Goal: Transaction & Acquisition: Purchase product/service

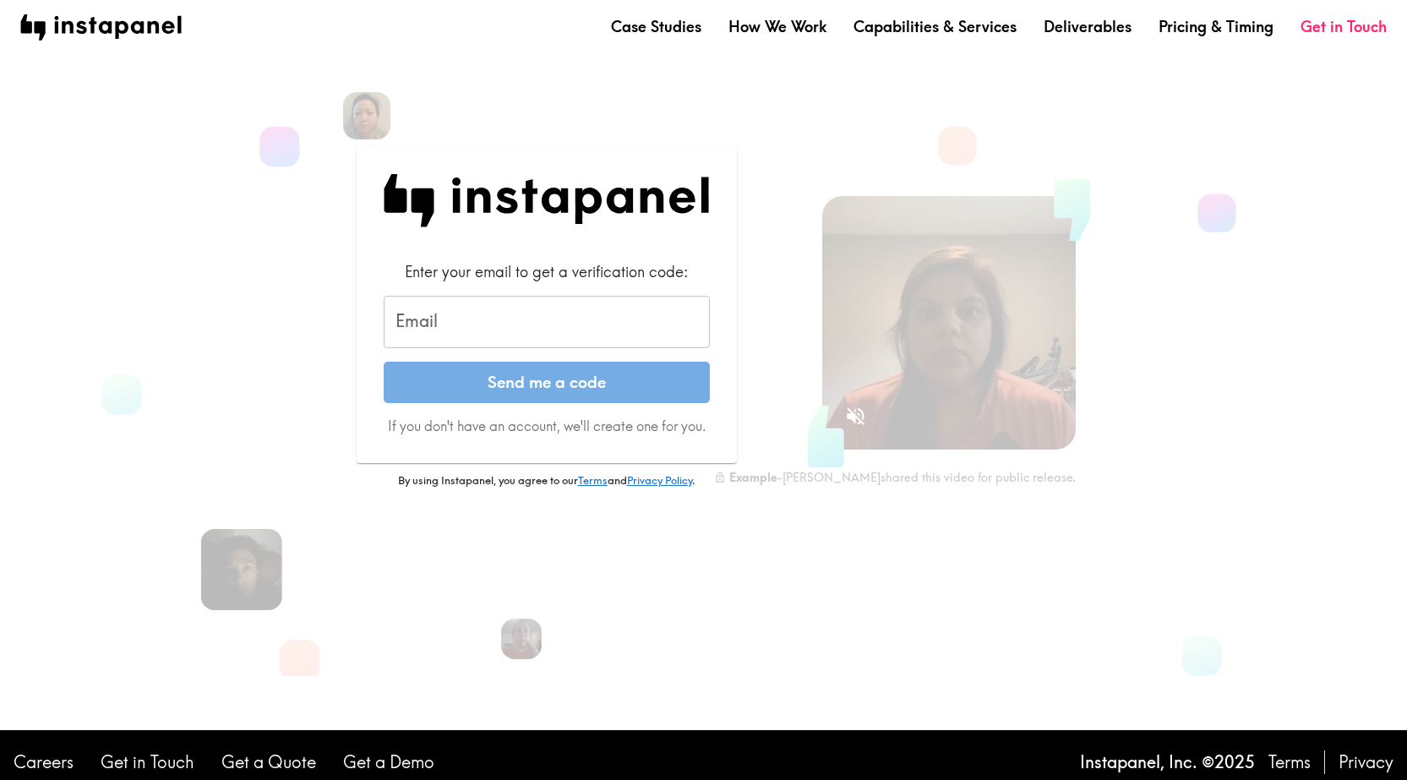
click at [528, 331] on input "Email" at bounding box center [547, 322] width 326 height 52
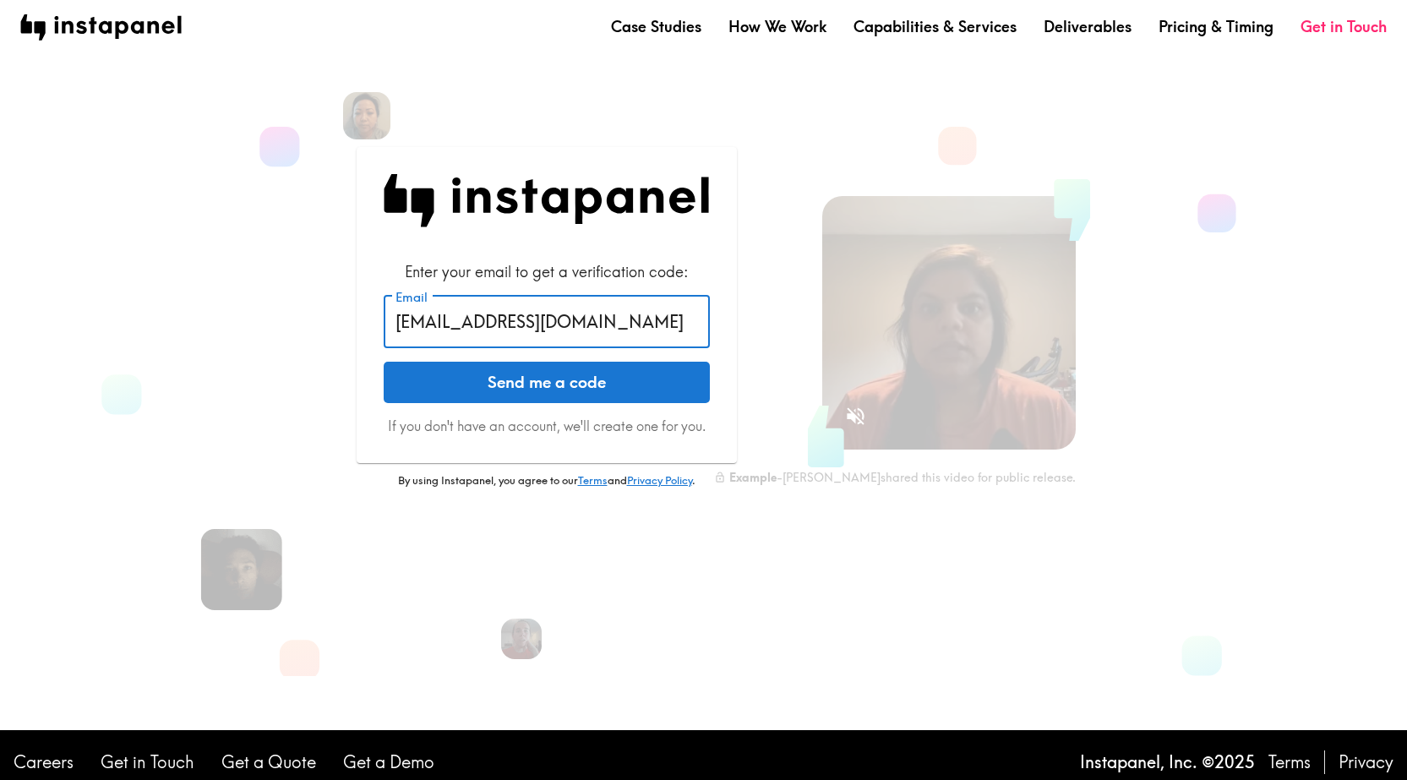
type input "[EMAIL_ADDRESS][DOMAIN_NAME]"
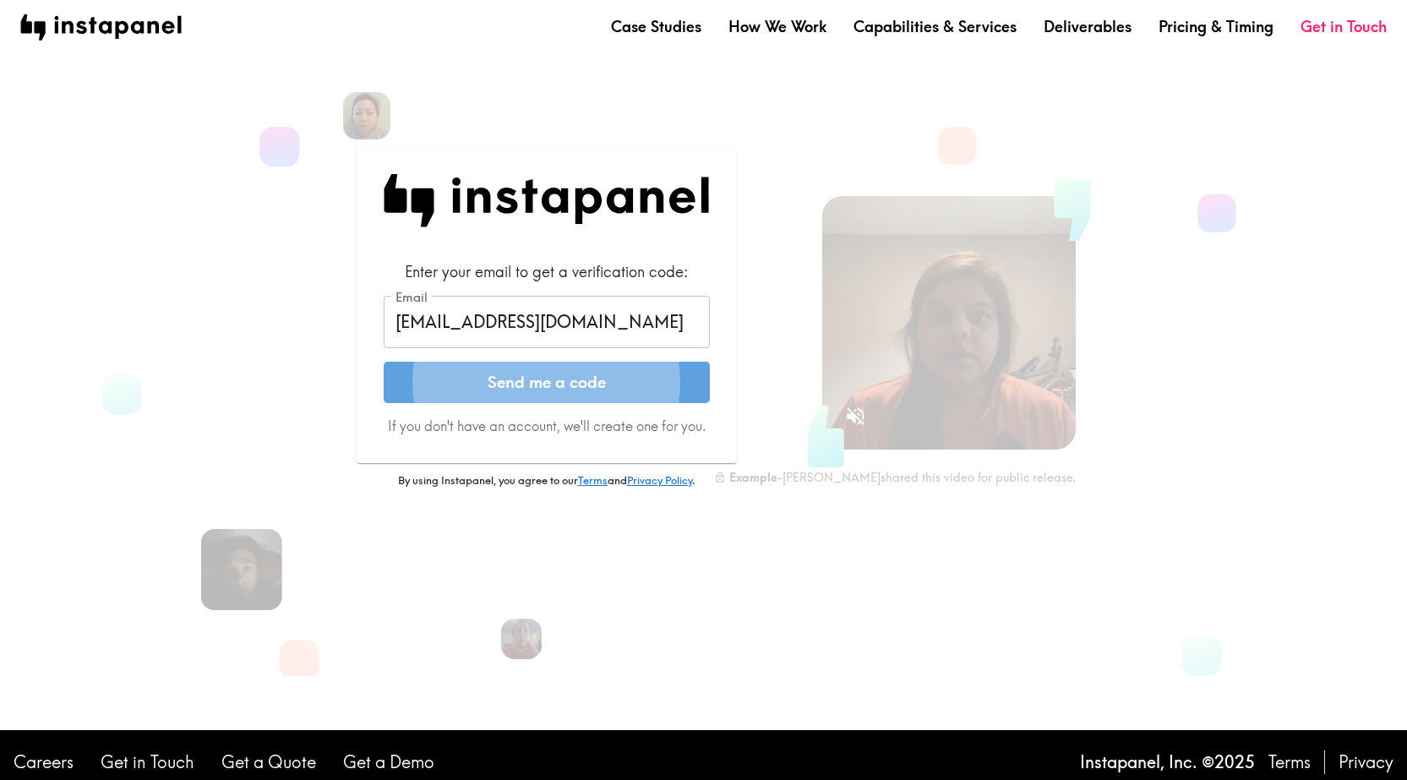
click at [616, 386] on button "Send me a code" at bounding box center [547, 383] width 326 height 42
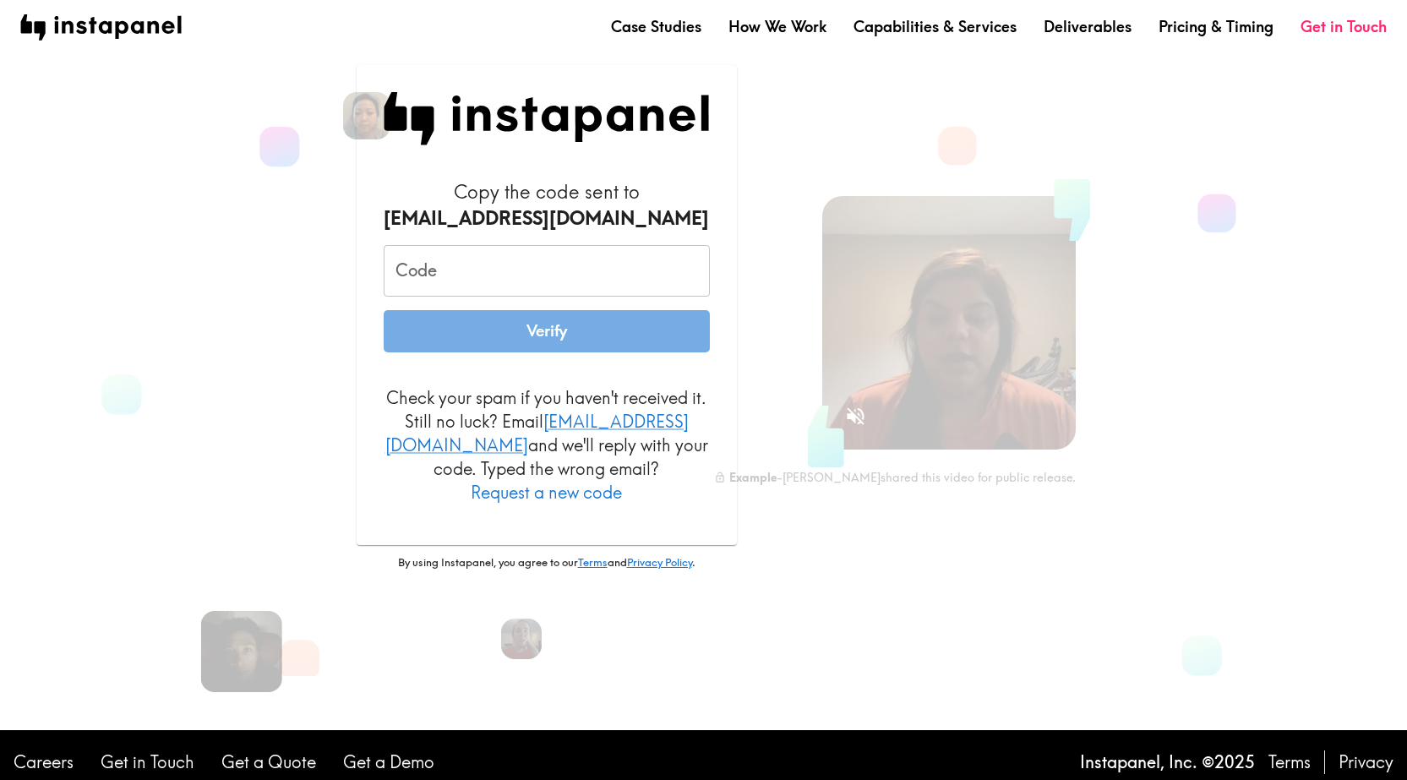
click at [496, 292] on input "Code" at bounding box center [547, 271] width 326 height 52
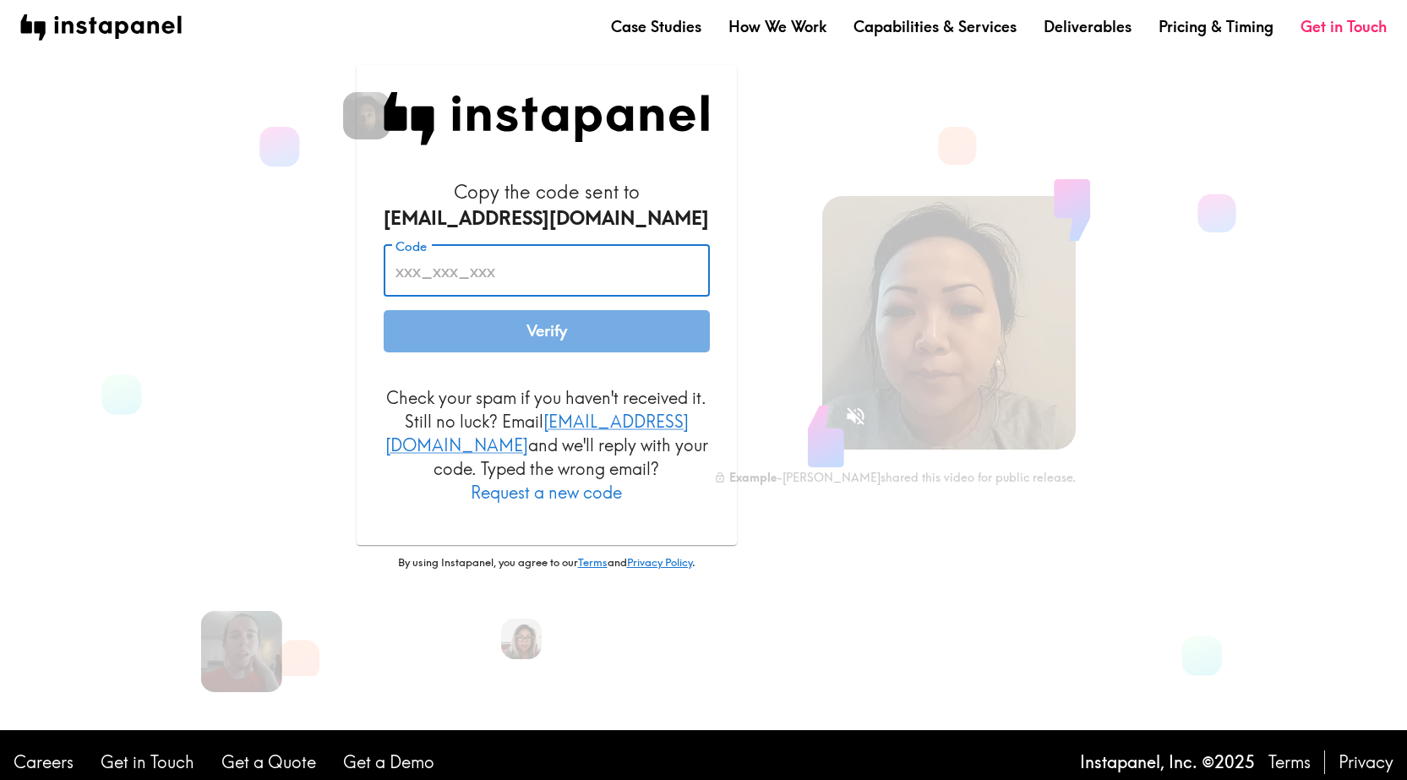
paste input "Hum_HN2_ddY"
type input "Hum_HN2_ddY"
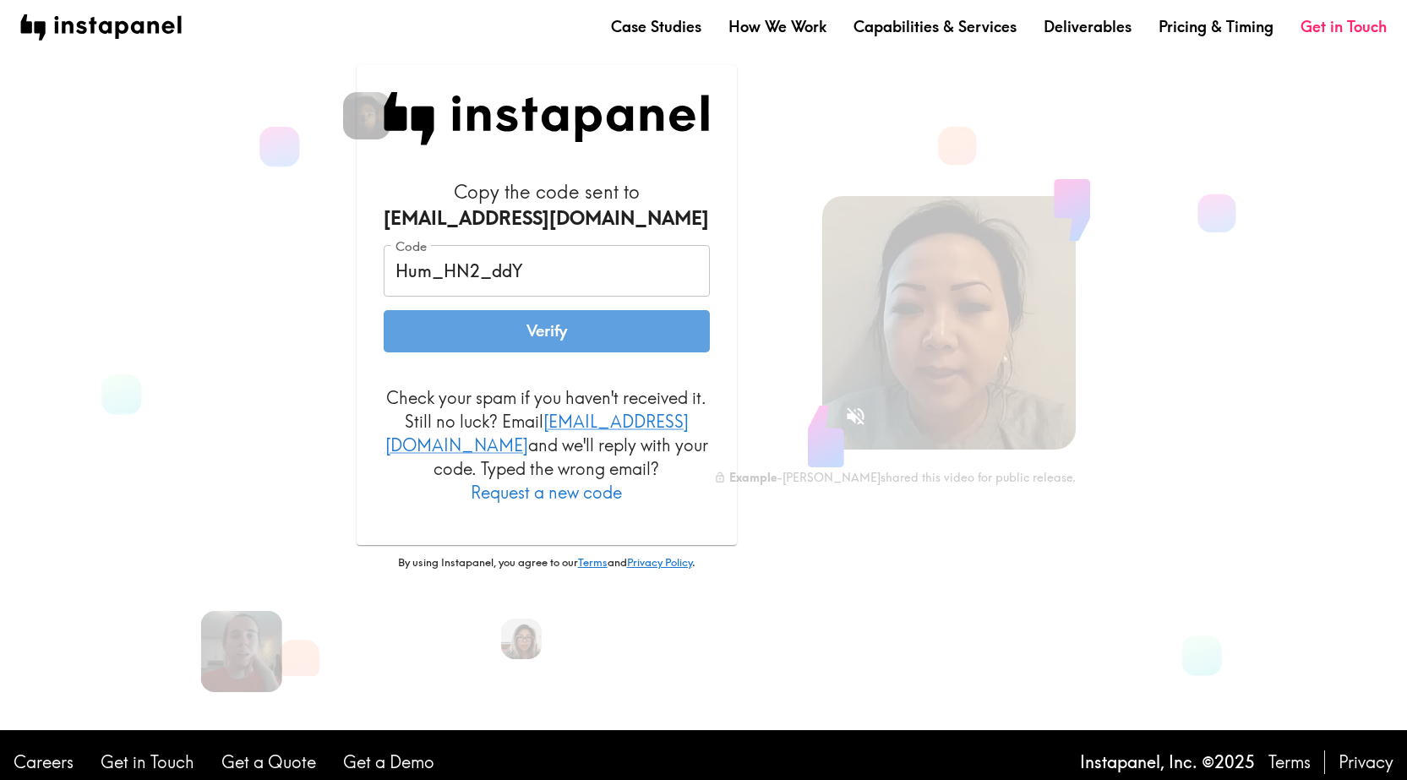
click at [543, 349] on button "Verify" at bounding box center [547, 331] width 326 height 42
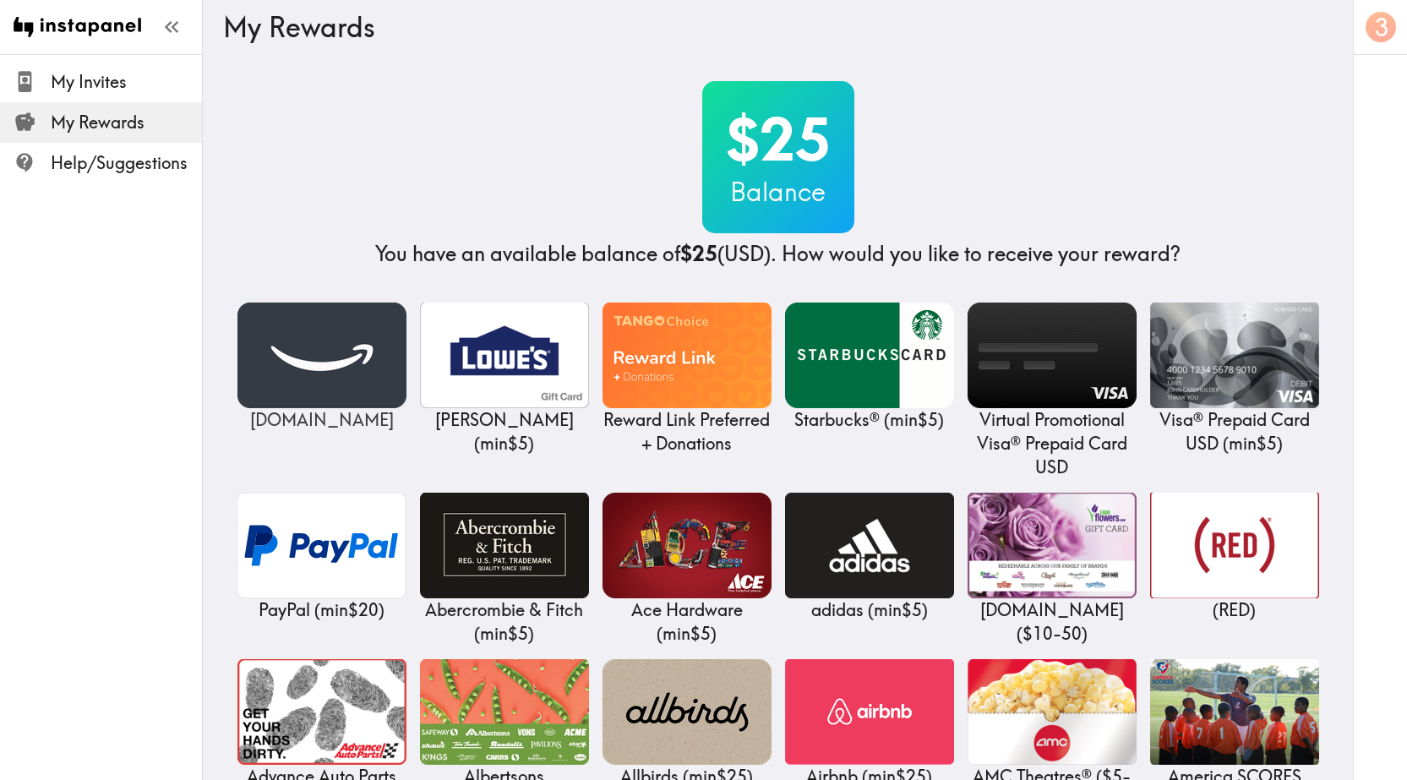
click at [257, 358] on img at bounding box center [321, 356] width 169 height 106
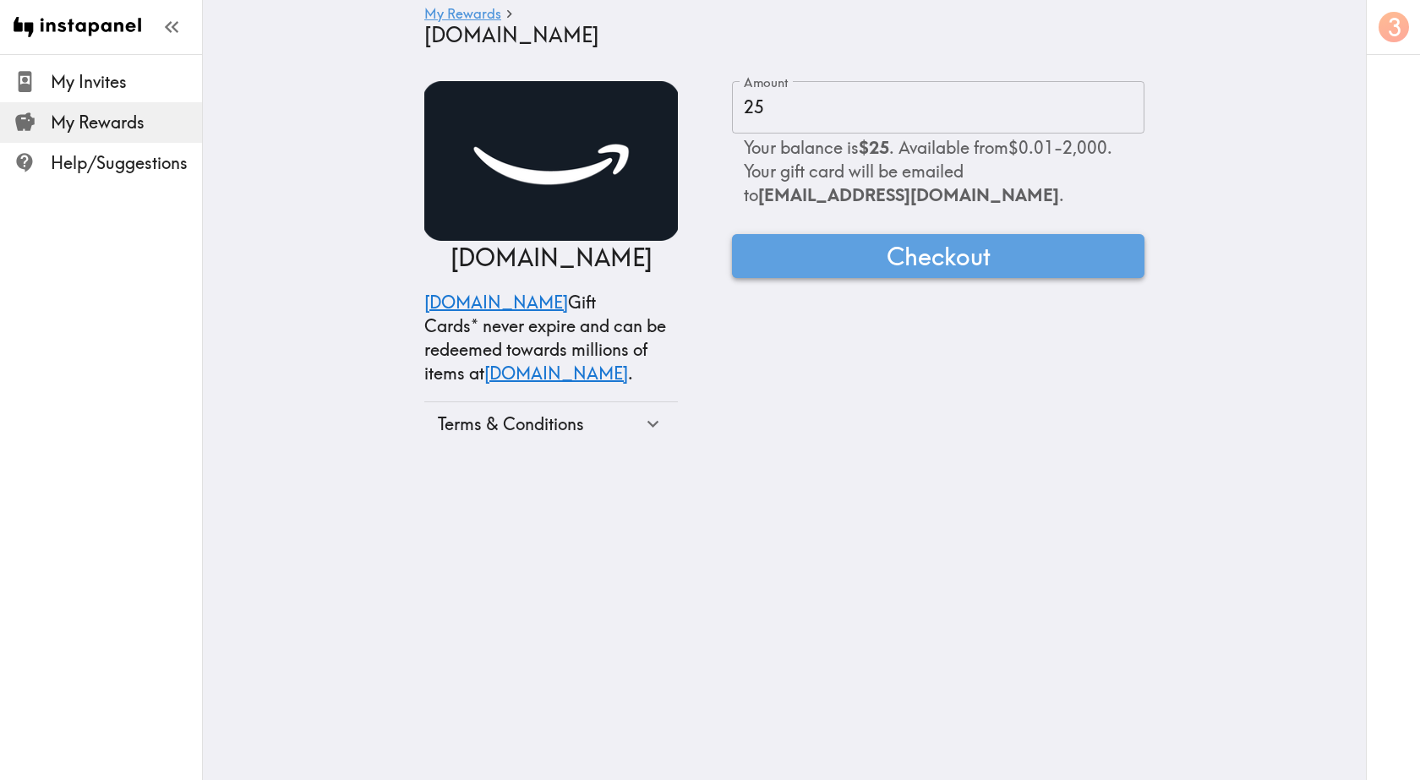
click at [837, 253] on button "Checkout" at bounding box center [938, 256] width 412 height 44
